Goal: Information Seeking & Learning: Find specific fact

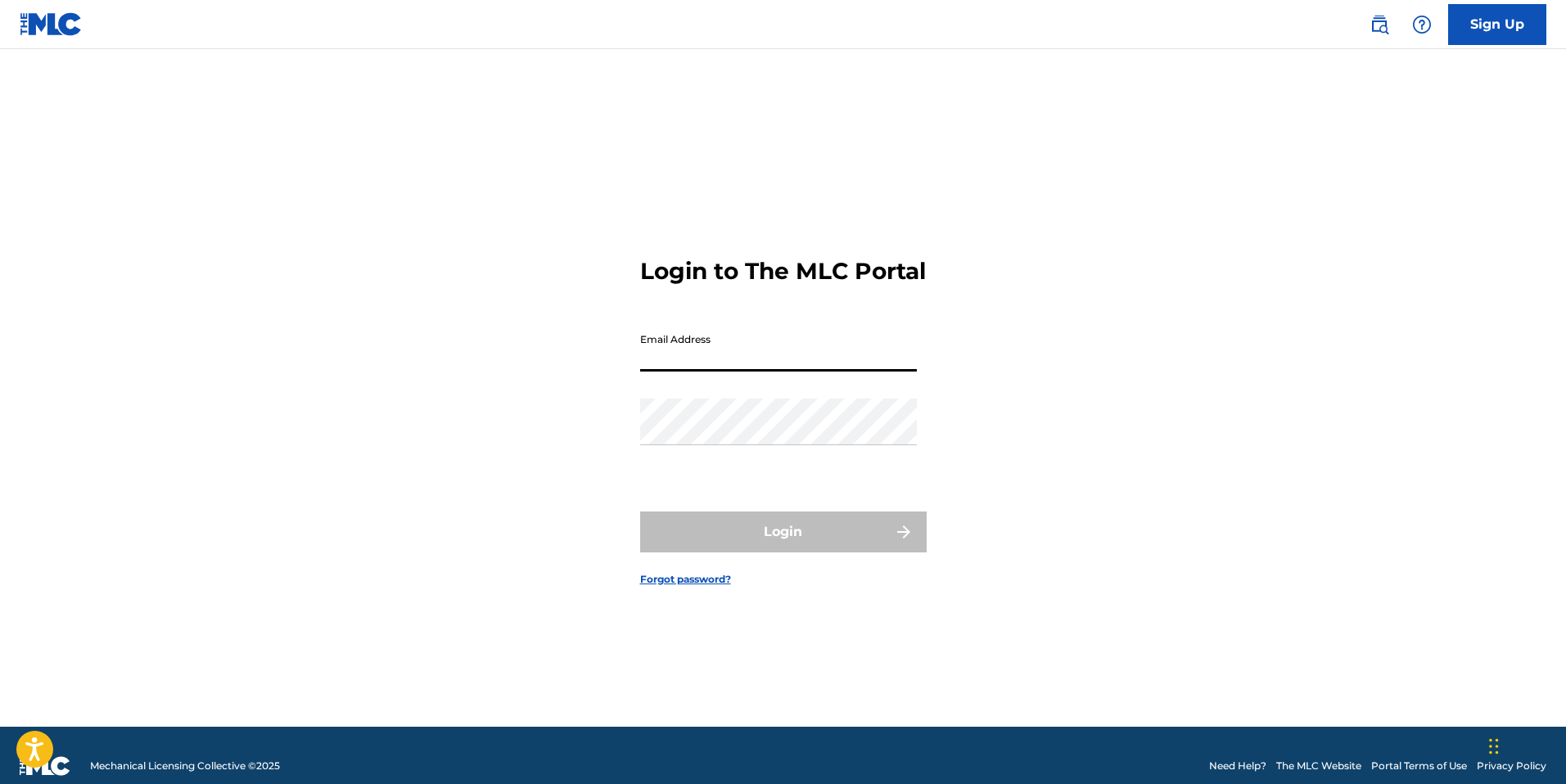
click at [722, 362] on input "Email Address" at bounding box center [778, 348] width 277 height 47
type input "[DOMAIN_NAME][EMAIL_ADDRESS][DOMAIN_NAME]"
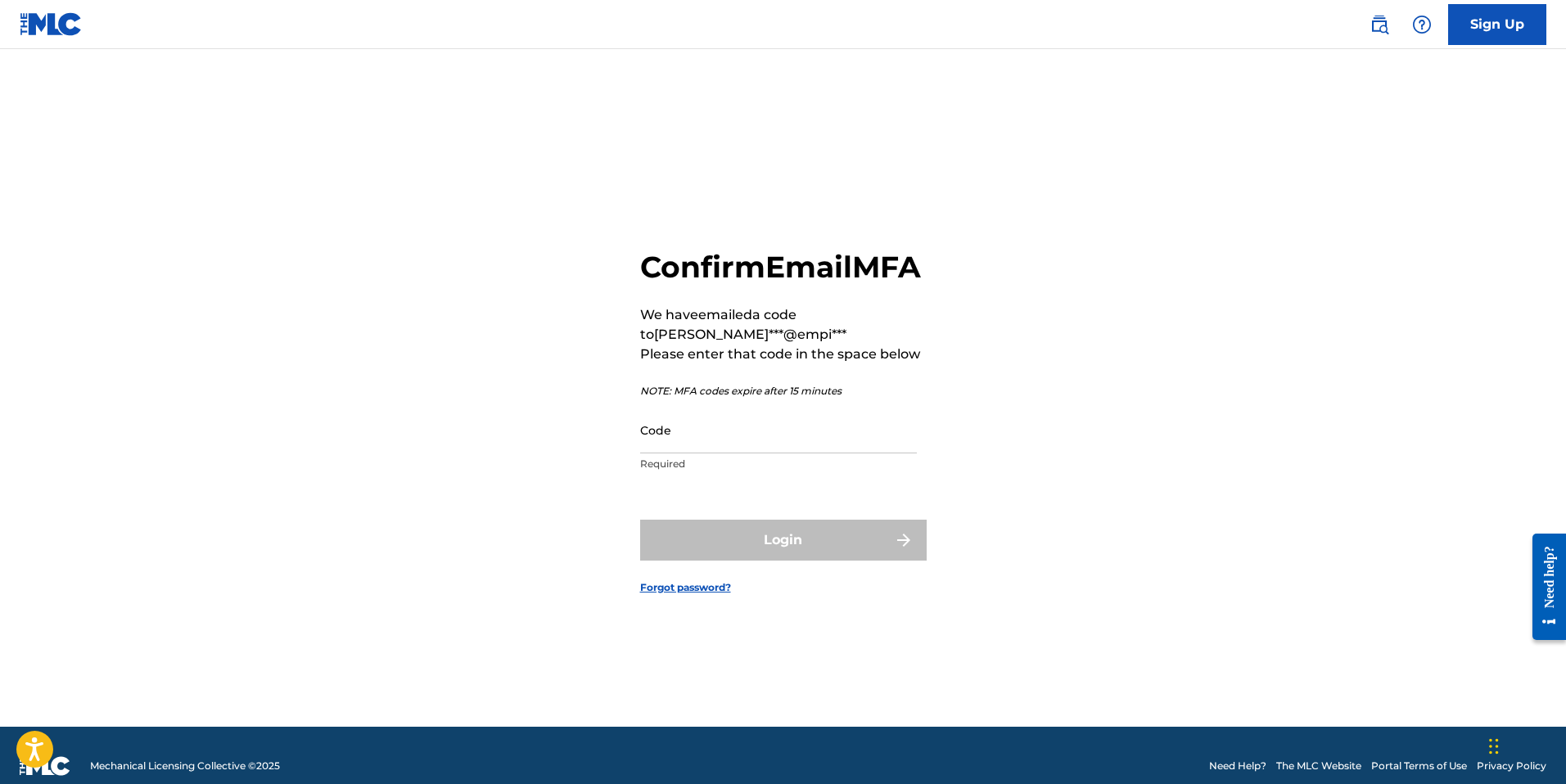
click at [793, 449] on input "Code" at bounding box center [778, 430] width 277 height 47
paste input "401250"
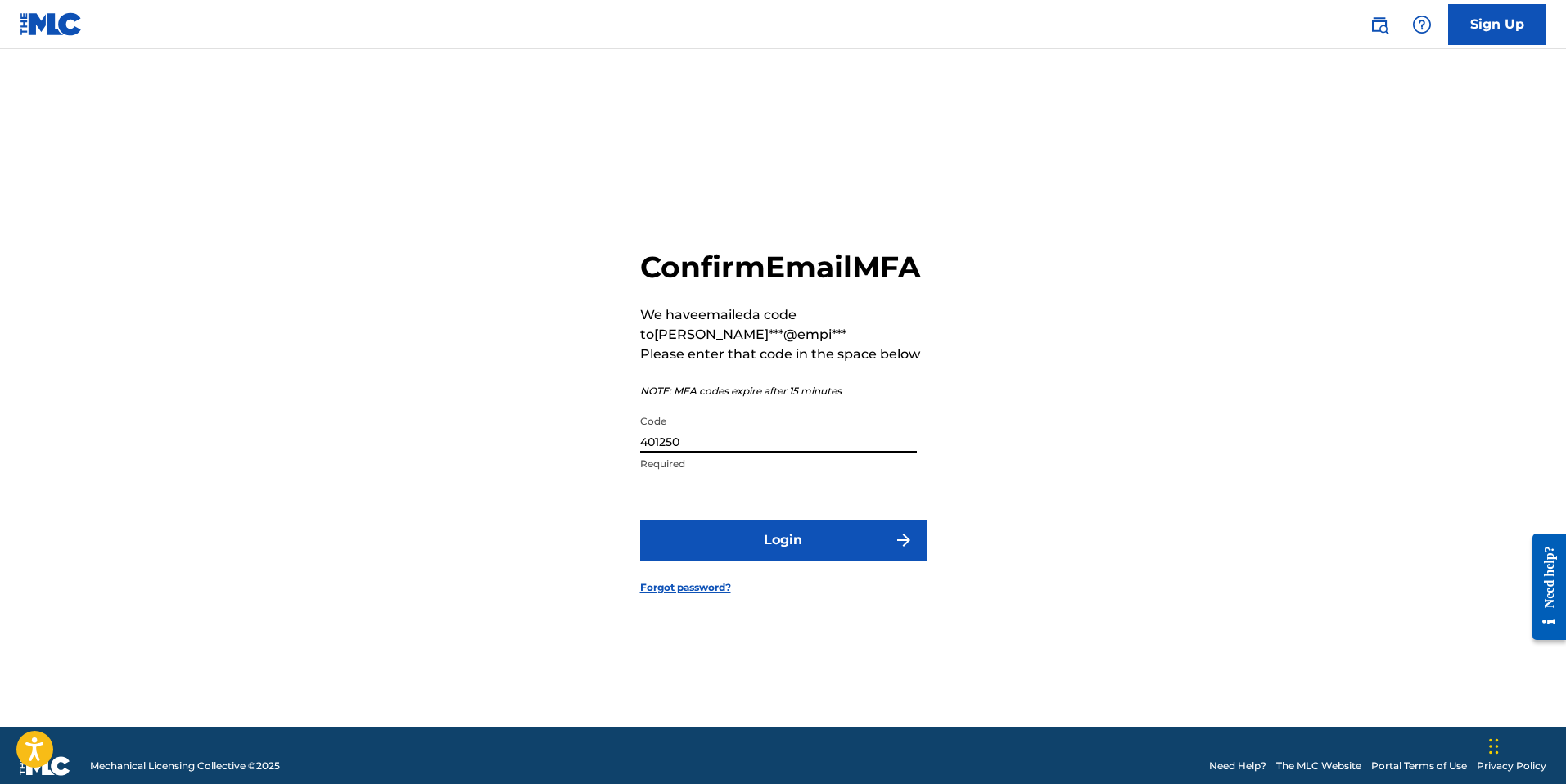
type input "401250"
click at [835, 560] on button "Login" at bounding box center [783, 540] width 286 height 41
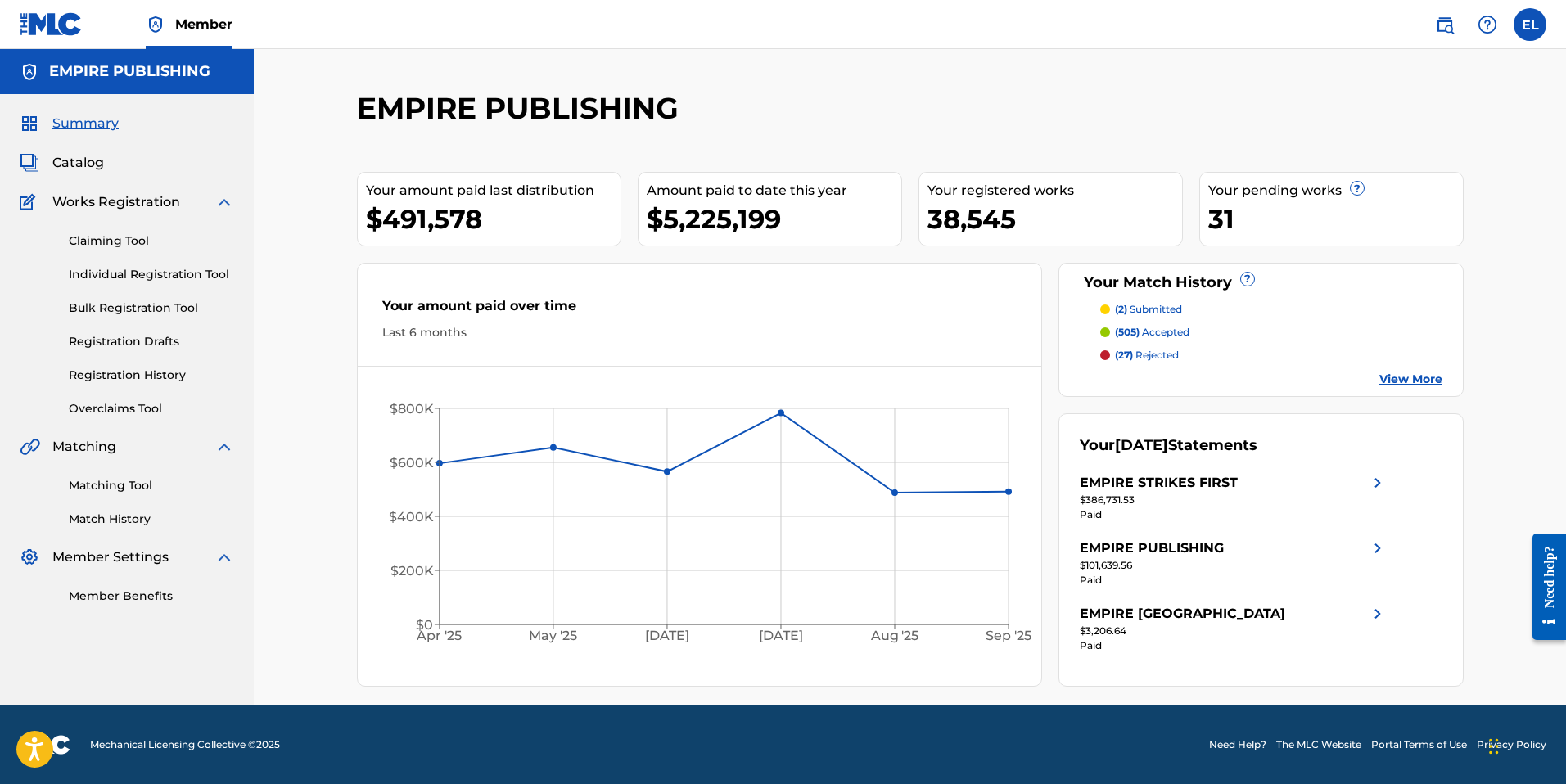
click at [1445, 31] on img at bounding box center [1444, 24] width 20 height 20
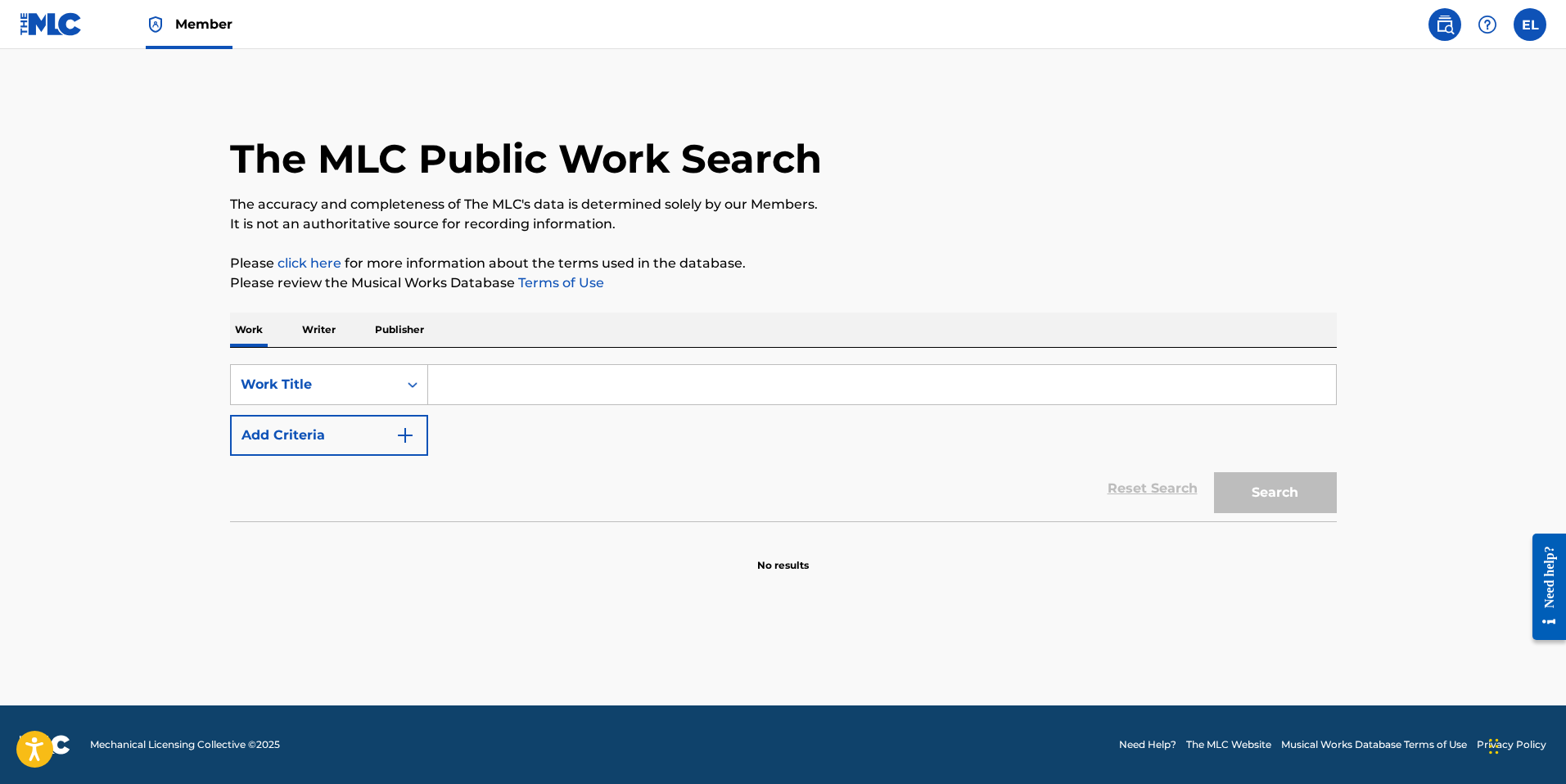
click at [200, 22] on span "Member" at bounding box center [204, 24] width 57 height 19
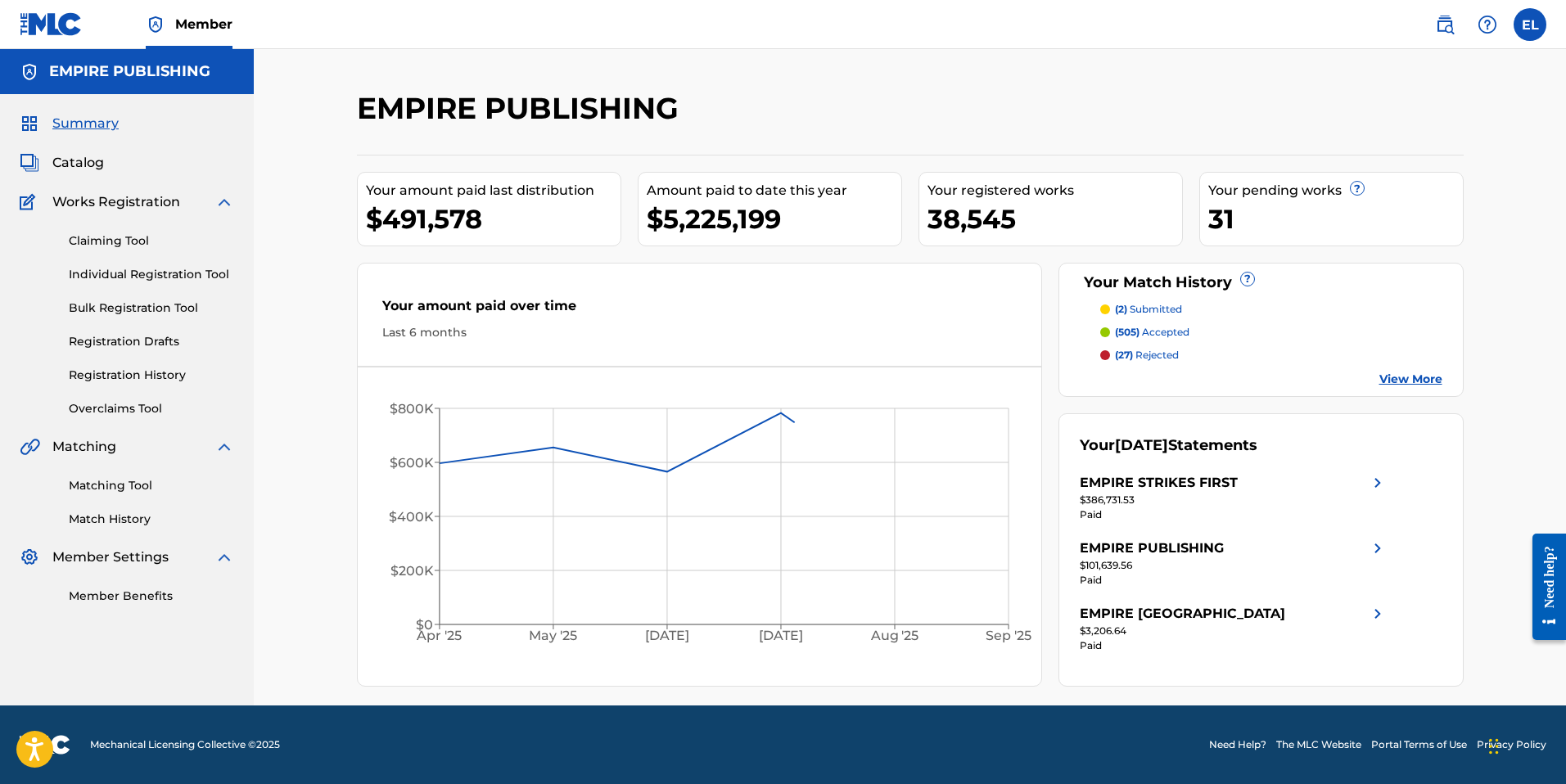
click at [109, 170] on div "Catalog" at bounding box center [127, 163] width 215 height 20
click at [95, 165] on span "Catalog" at bounding box center [78, 163] width 52 height 20
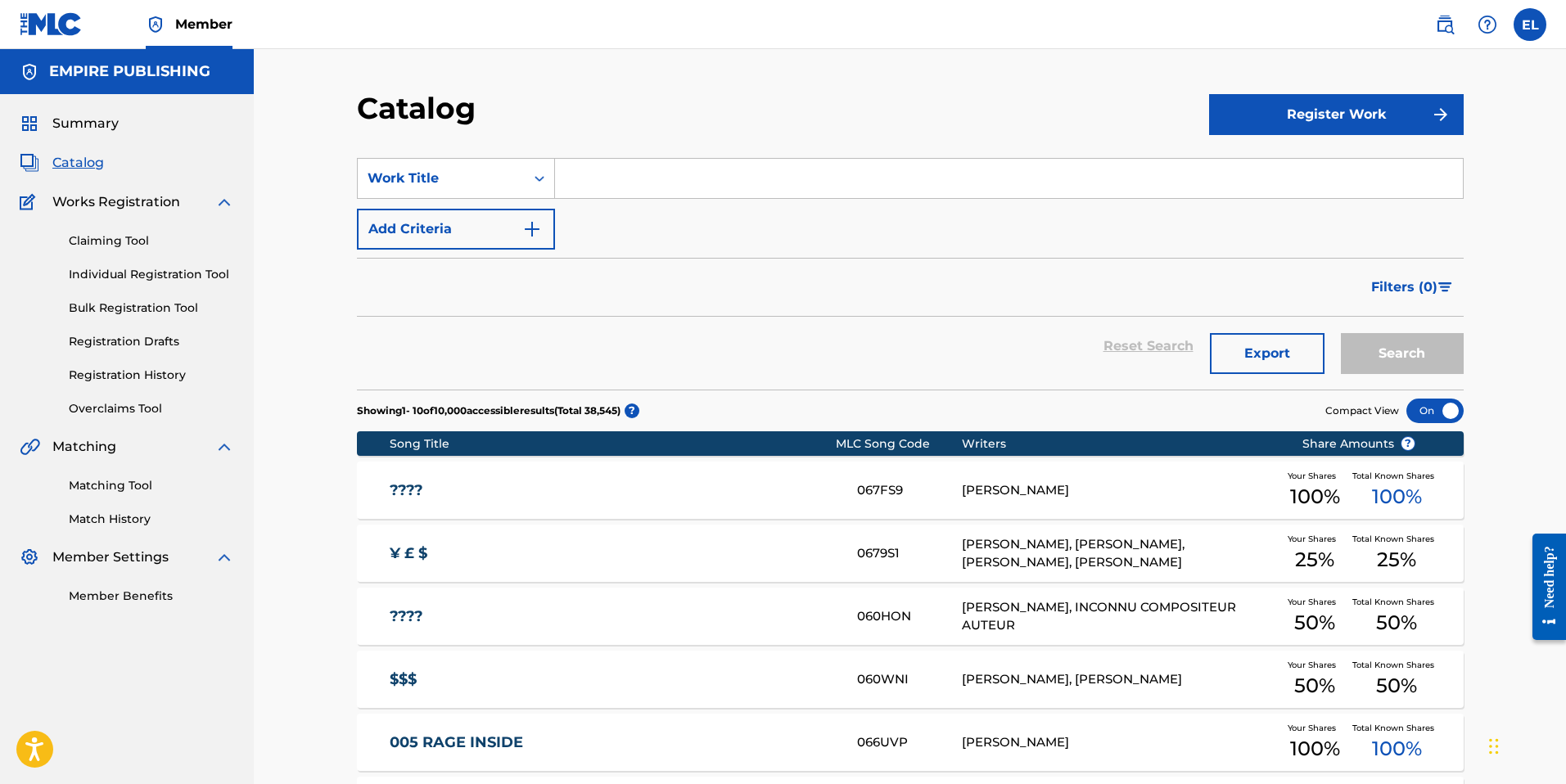
click at [1444, 31] on img at bounding box center [1444, 24] width 20 height 20
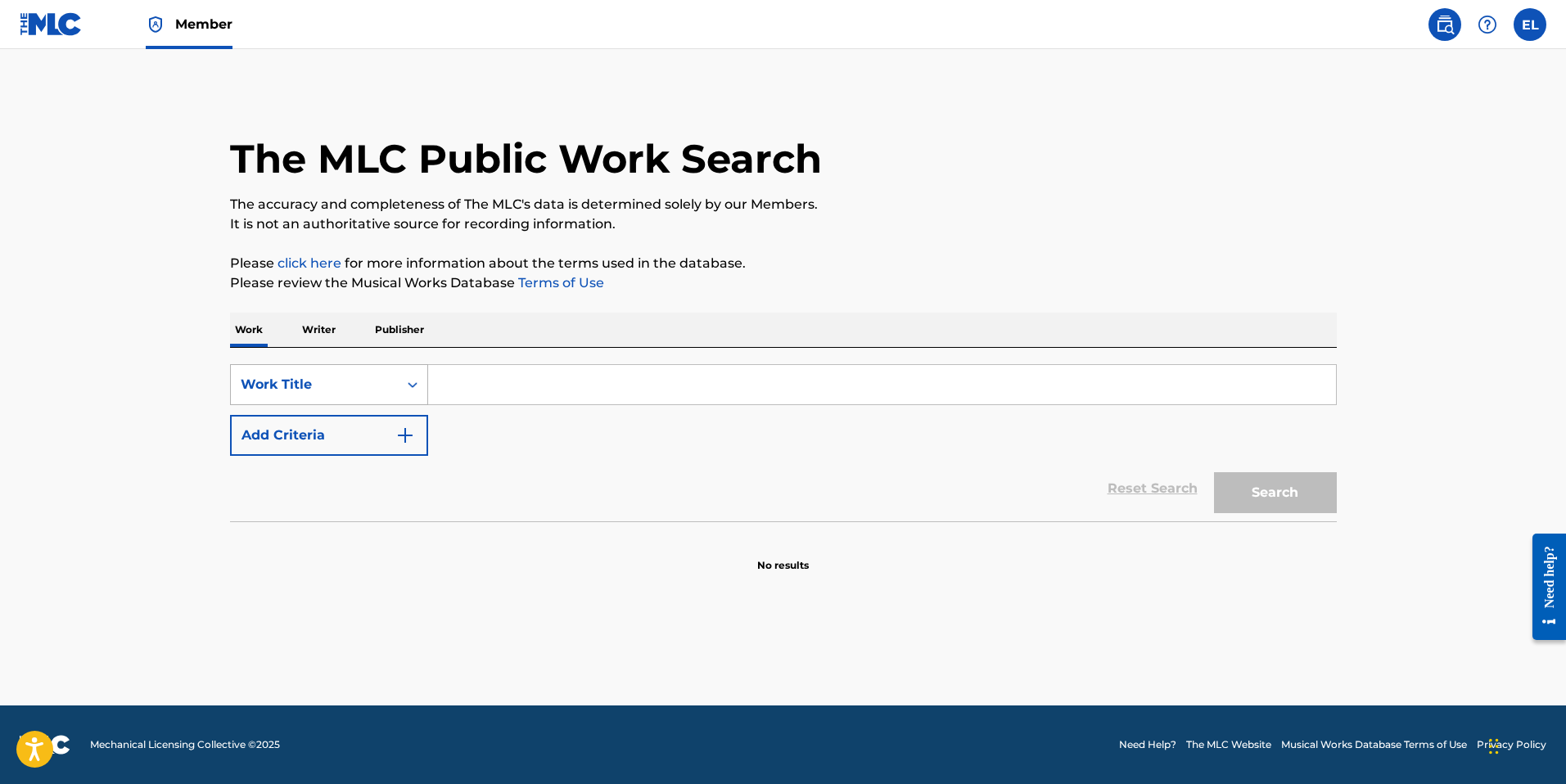
click at [318, 386] on div "Work Title" at bounding box center [314, 384] width 147 height 20
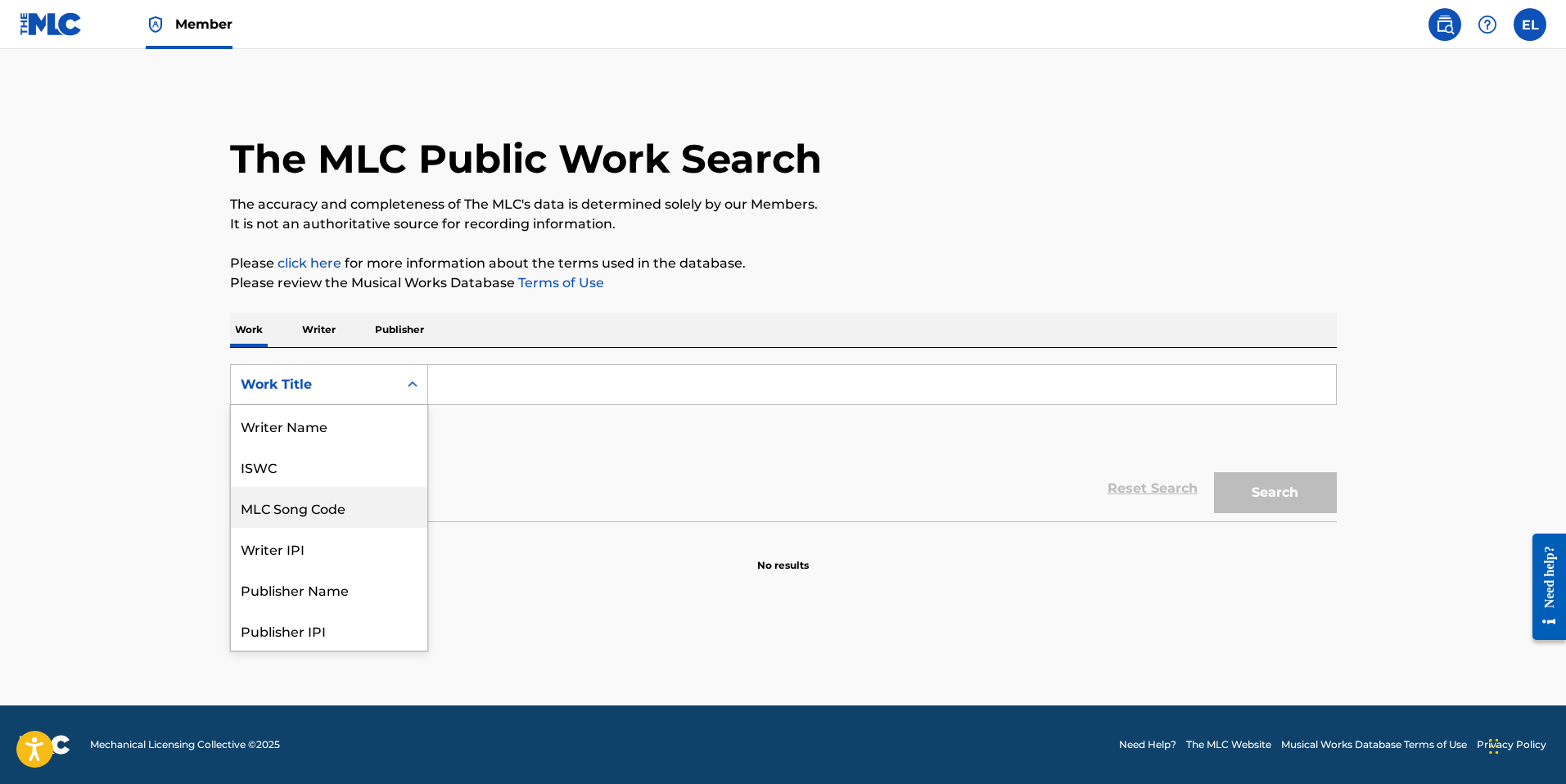
drag, startPoint x: 373, startPoint y: 509, endPoint x: 424, endPoint y: 472, distance: 63.0
click at [374, 509] on div "MLC Song Code" at bounding box center [329, 507] width 197 height 41
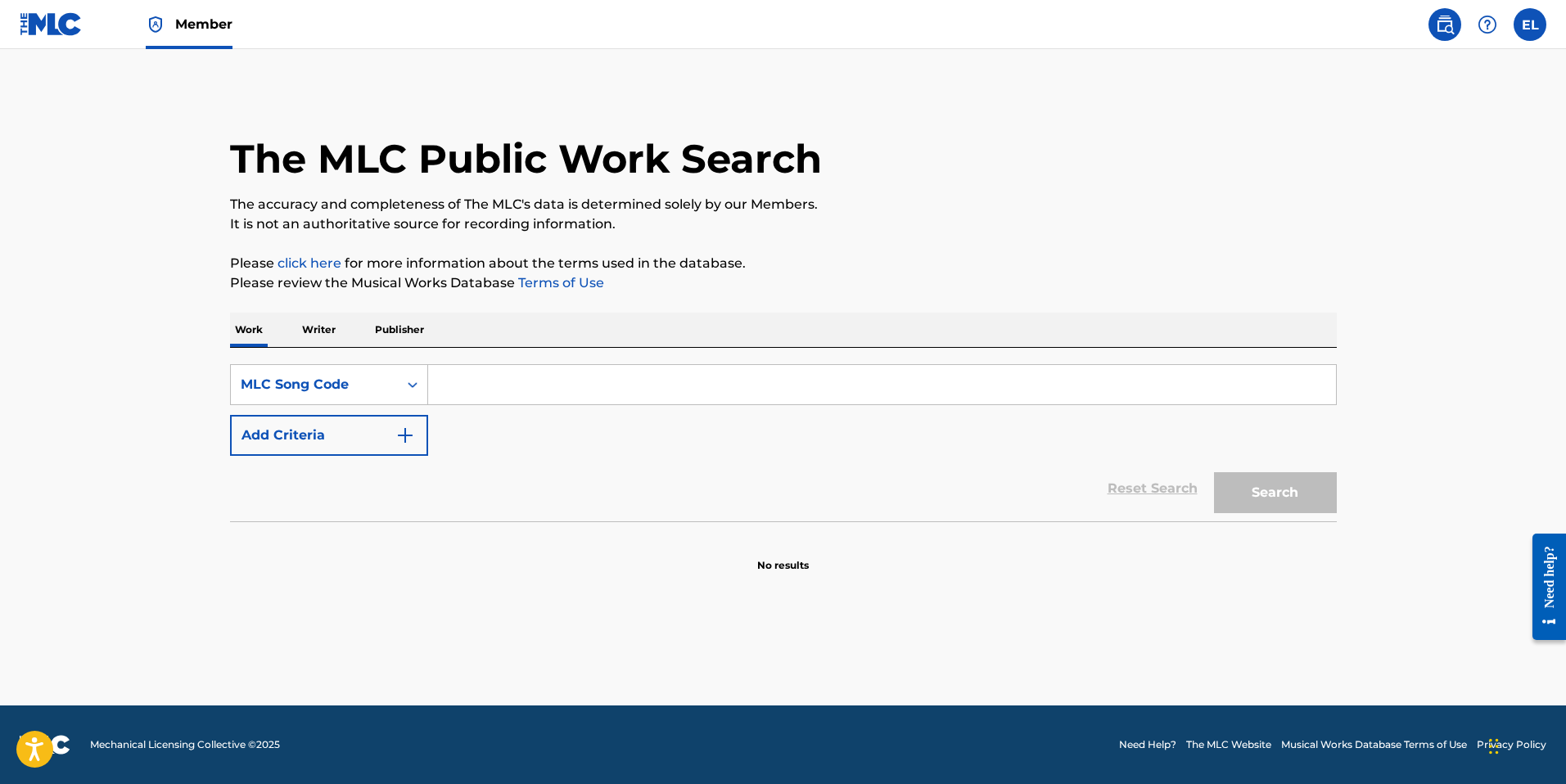
click at [541, 361] on div "SearchWithCriteriab4fc0b3d-fa91-45cc-9328-ad94ce5a2782 MLC Song Code Add Criter…" at bounding box center [783, 435] width 1107 height 174
drag, startPoint x: 553, startPoint y: 385, endPoint x: 585, endPoint y: 388, distance: 32.1
click at [553, 385] on input "Search Form" at bounding box center [882, 385] width 908 height 39
paste input "TA8K6L"
type input "TA8K6L"
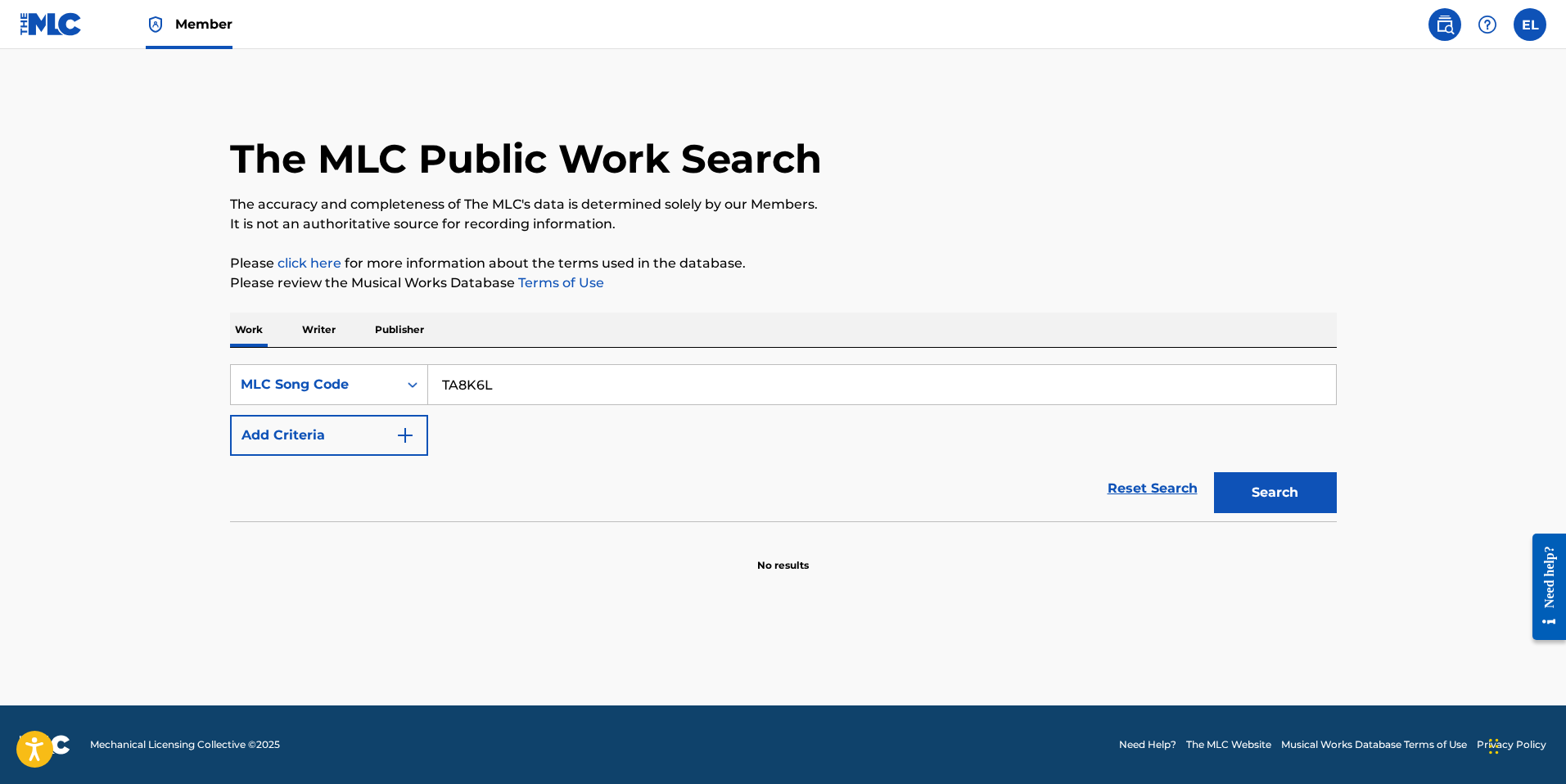
click at [1250, 495] on button "Search" at bounding box center [1275, 493] width 123 height 41
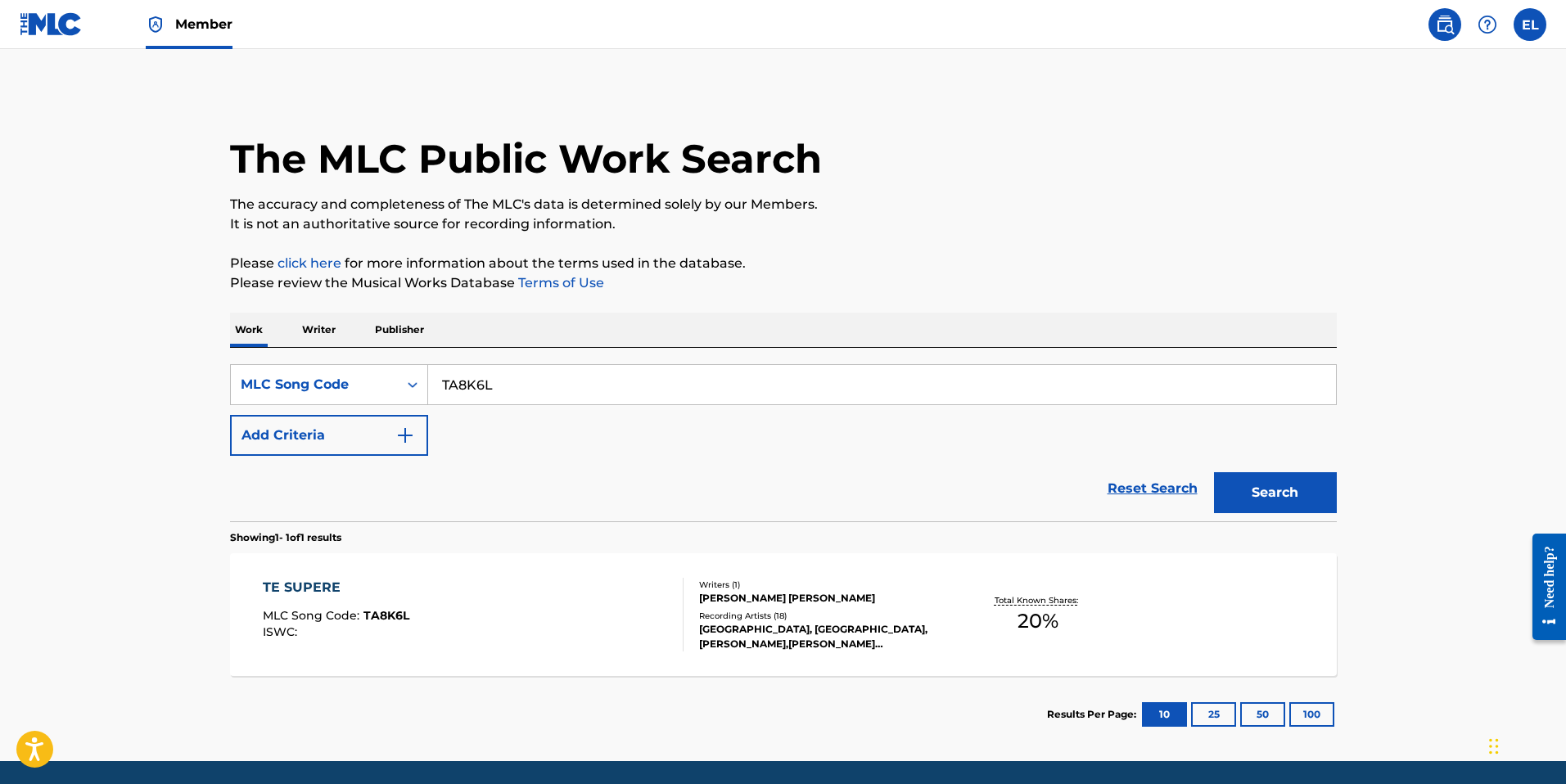
click at [563, 645] on div "TE SUPERE MLC Song Code : TA8K6L ISWC :" at bounding box center [473, 615] width 421 height 74
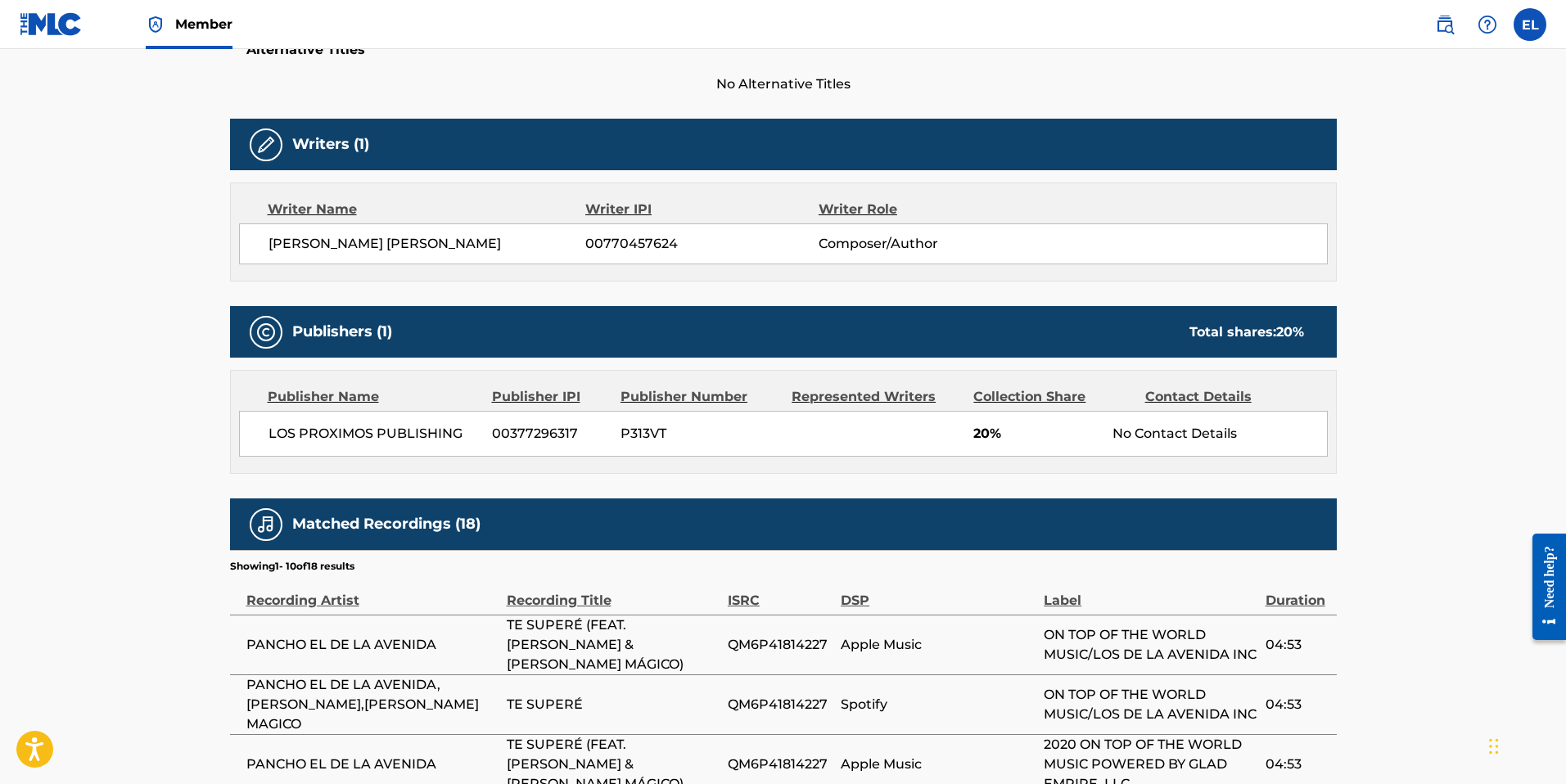
scroll to position [439, 0]
